Goal: Information Seeking & Learning: Learn about a topic

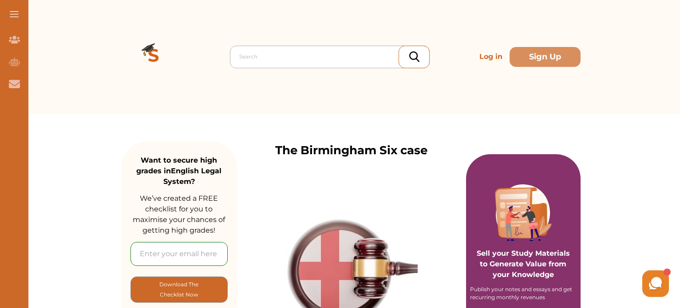
click at [252, 60] on div at bounding box center [331, 57] width 185 height 12
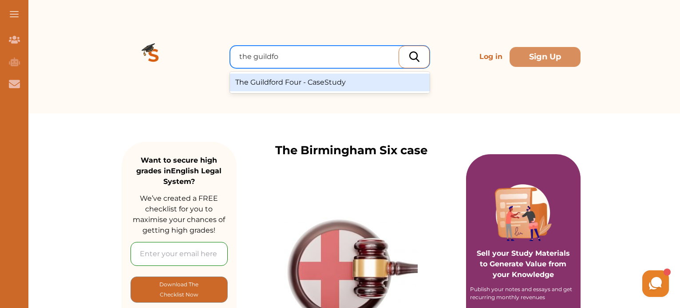
type input "the guildfor"
click at [257, 78] on div "The Guildford Four - CaseStudy" at bounding box center [330, 83] width 200 height 18
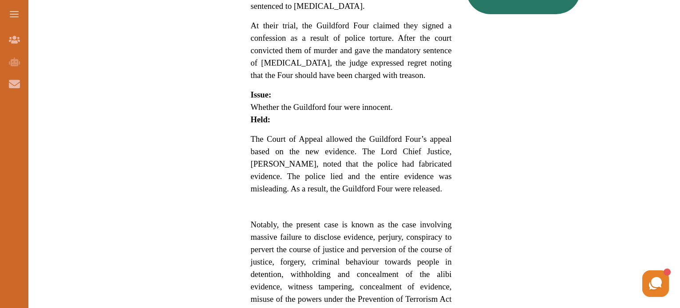
scroll to position [603, 0]
